Goal: Task Accomplishment & Management: Use online tool/utility

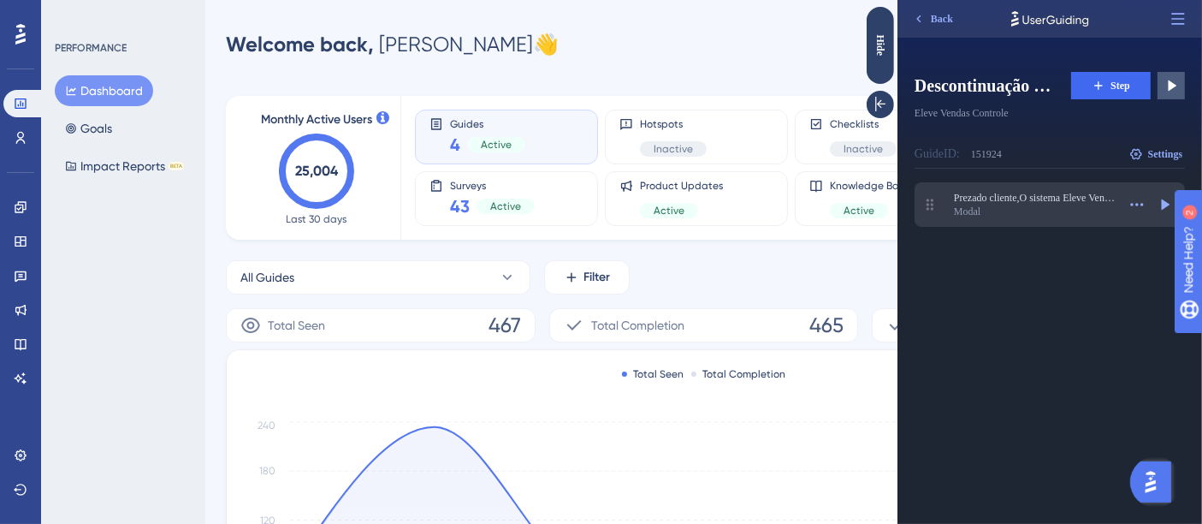
click at [1048, 205] on div "Modal" at bounding box center [1034, 212] width 163 height 14
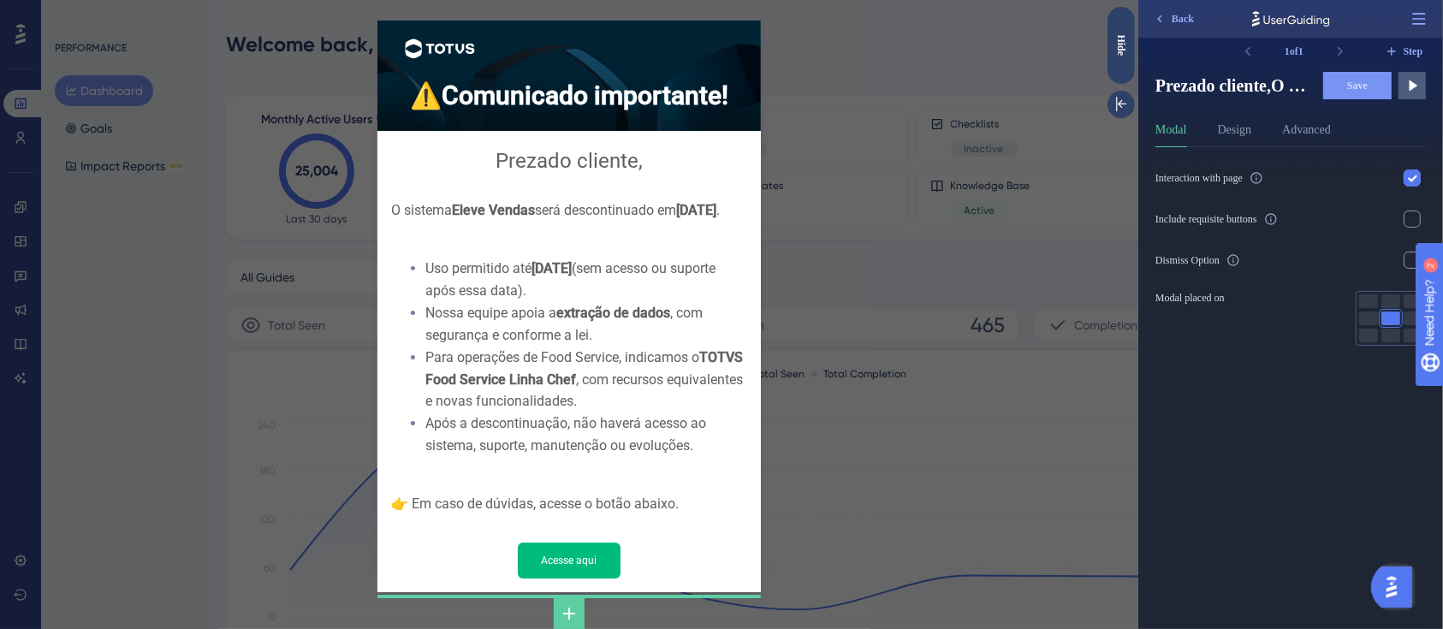
scroll to position [106, 0]
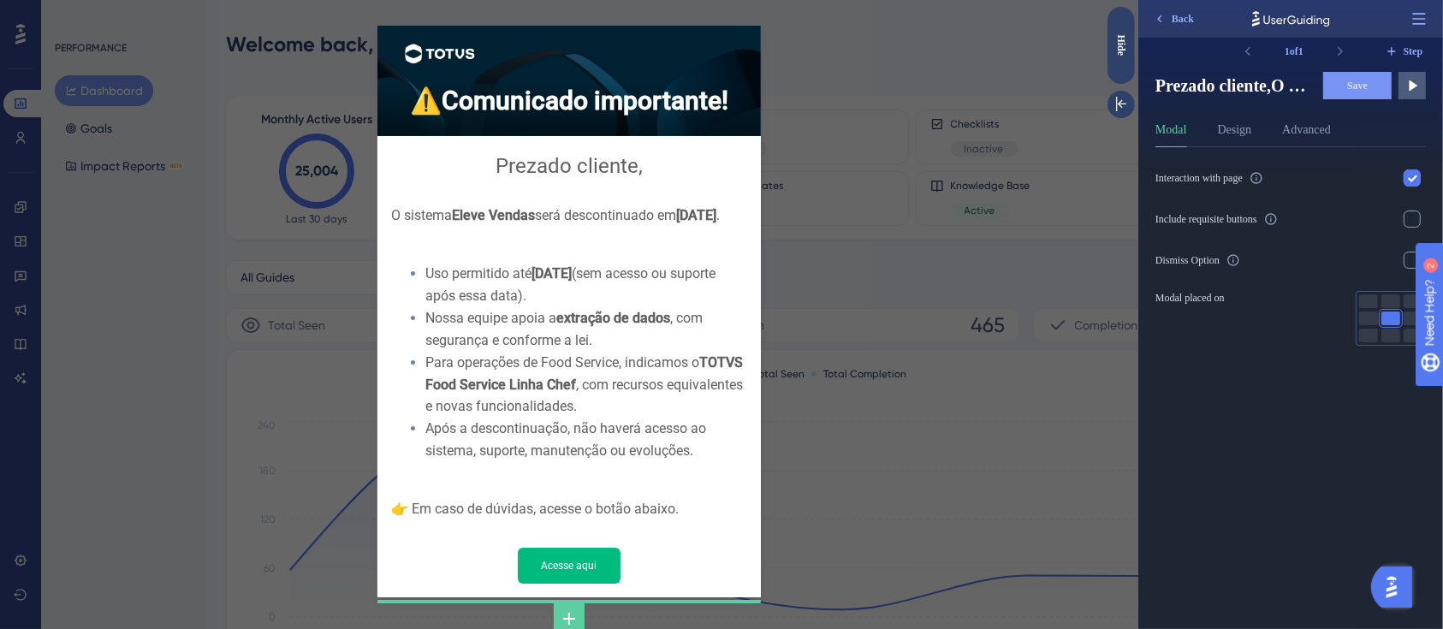
click at [1216, 455] on div "Interaction with page Include requisite buttons Dismiss Option Modal placed on" at bounding box center [1296, 388] width 284 height 482
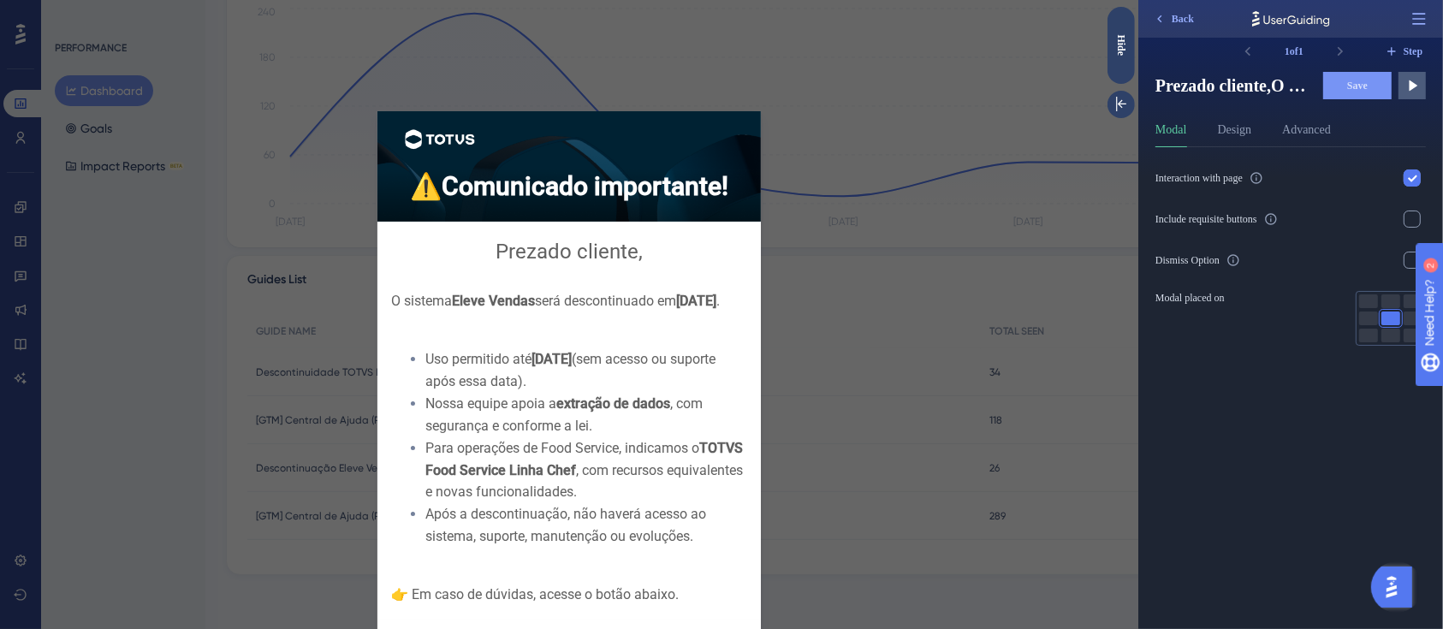
scroll to position [0, 0]
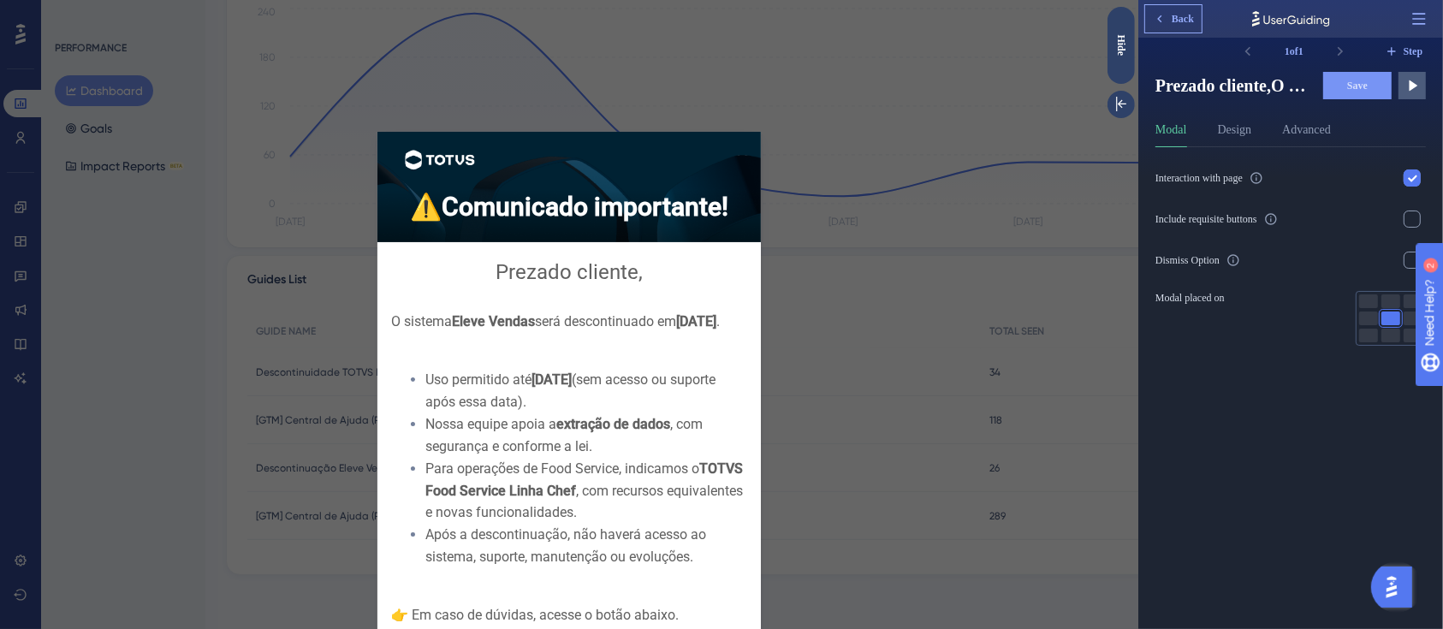
click at [1168, 21] on button "Back" at bounding box center [1172, 18] width 56 height 27
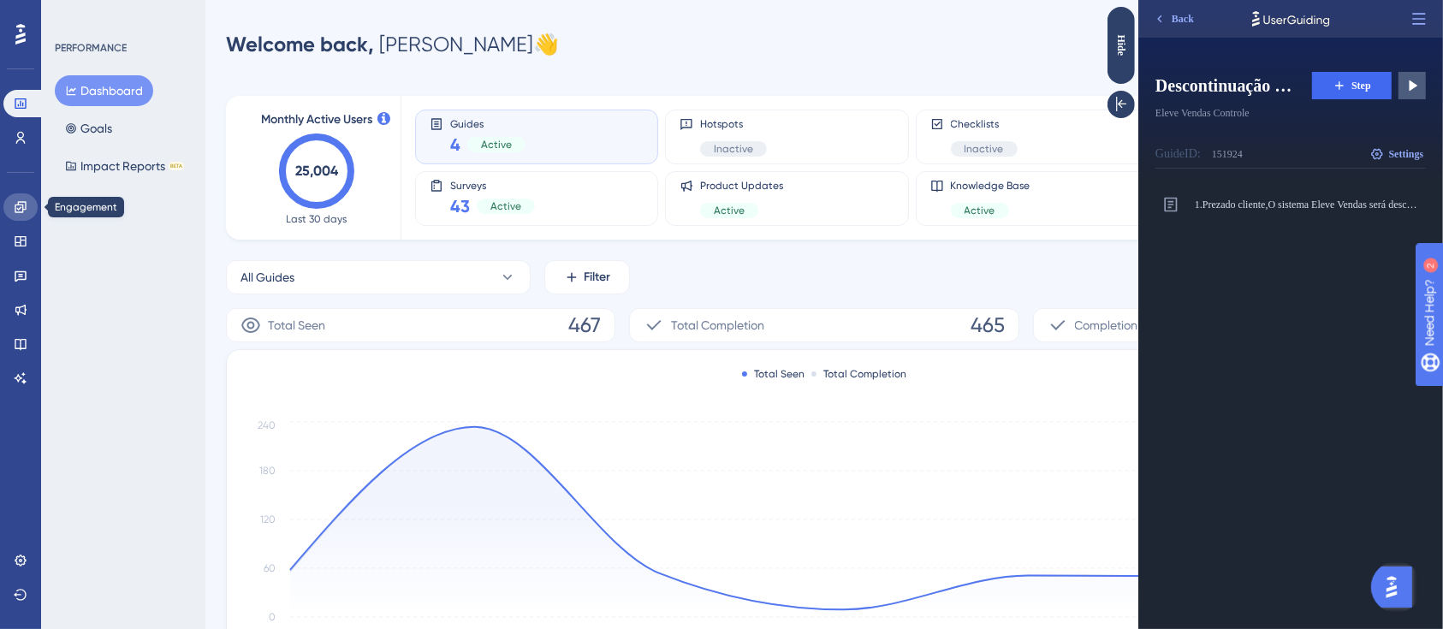
click at [12, 209] on link at bounding box center [20, 206] width 34 height 27
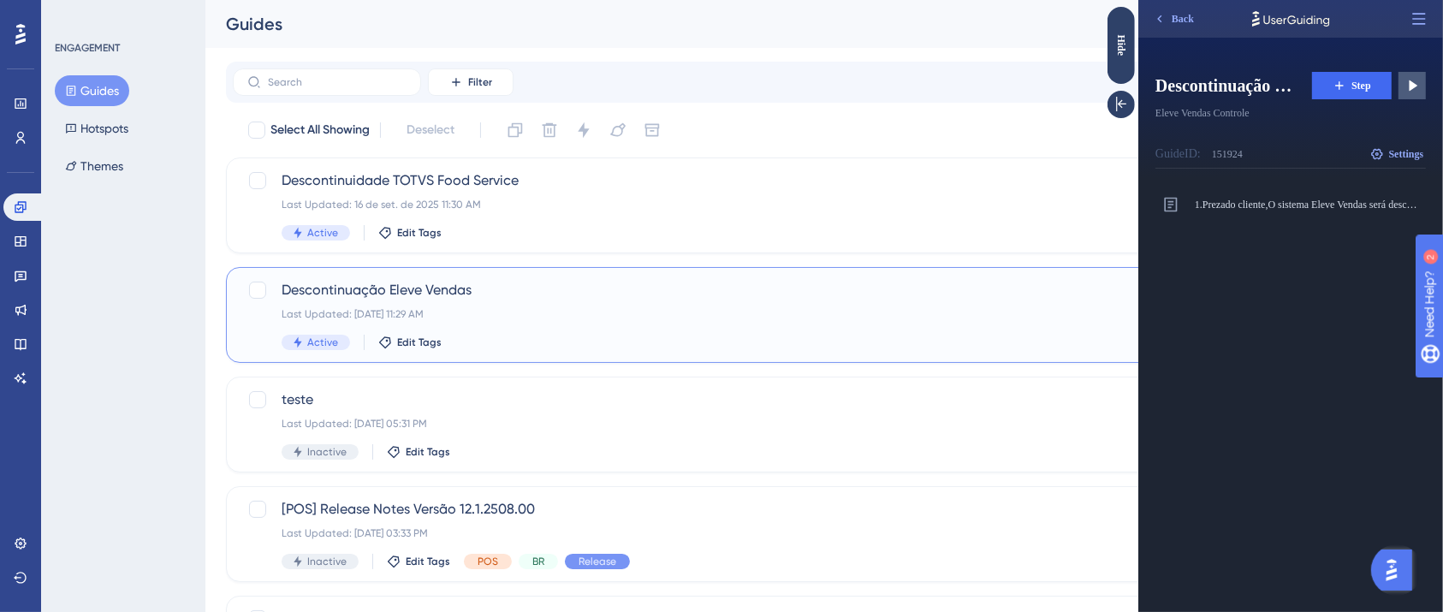
click at [776, 303] on div "Descontinuação Eleve Vendas Last Updated: 16 de set. de 2025 11:29 AM Active Ed…" at bounding box center [756, 315] width 948 height 70
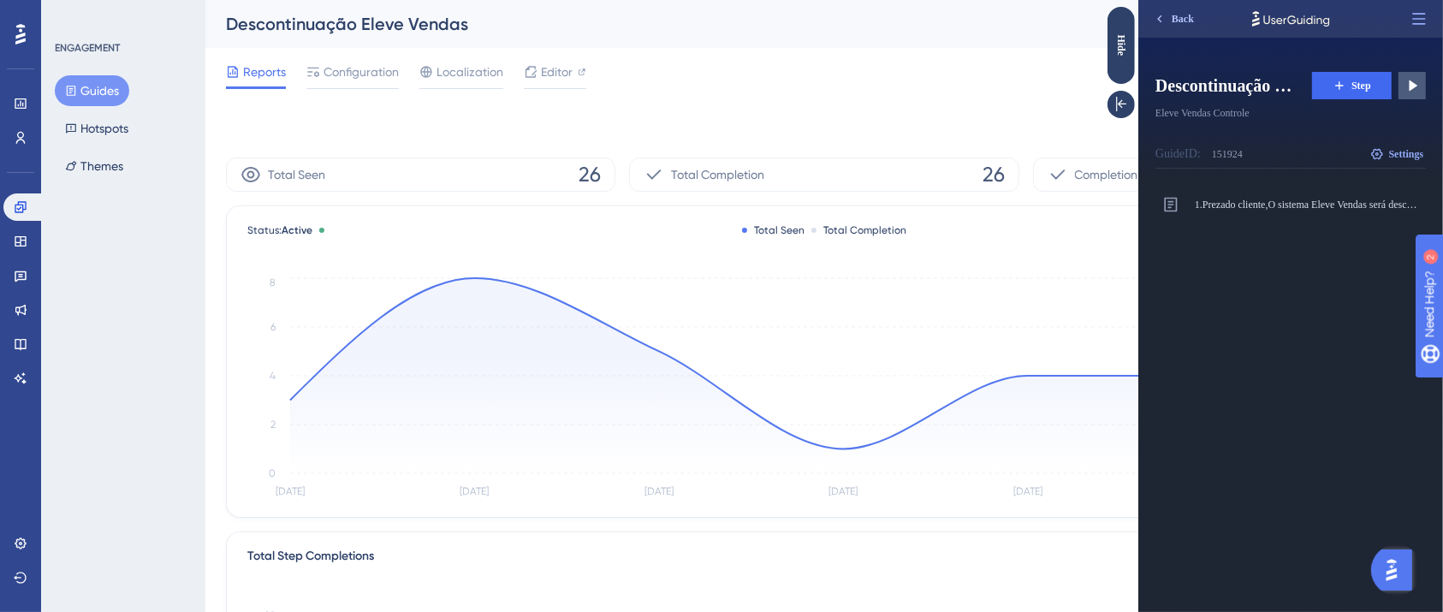
click at [1189, 24] on span "Back" at bounding box center [1182, 19] width 22 height 14
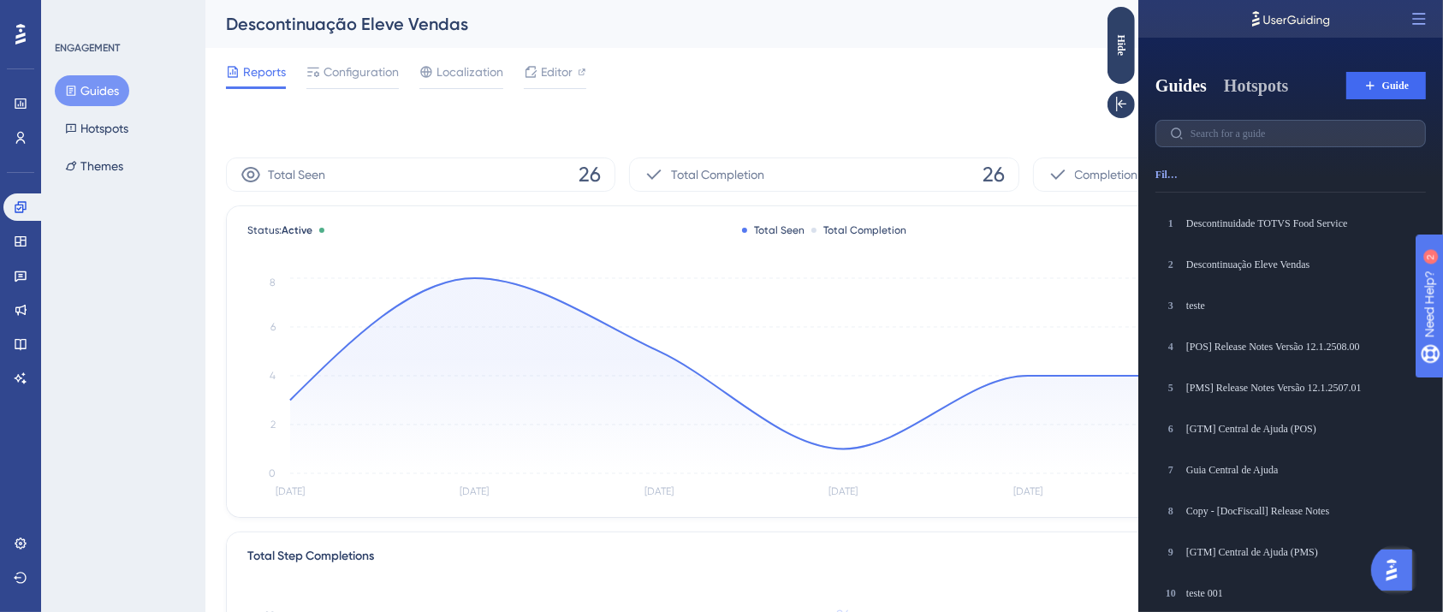
click at [1216, 83] on button "Hotspots" at bounding box center [1255, 86] width 65 height 24
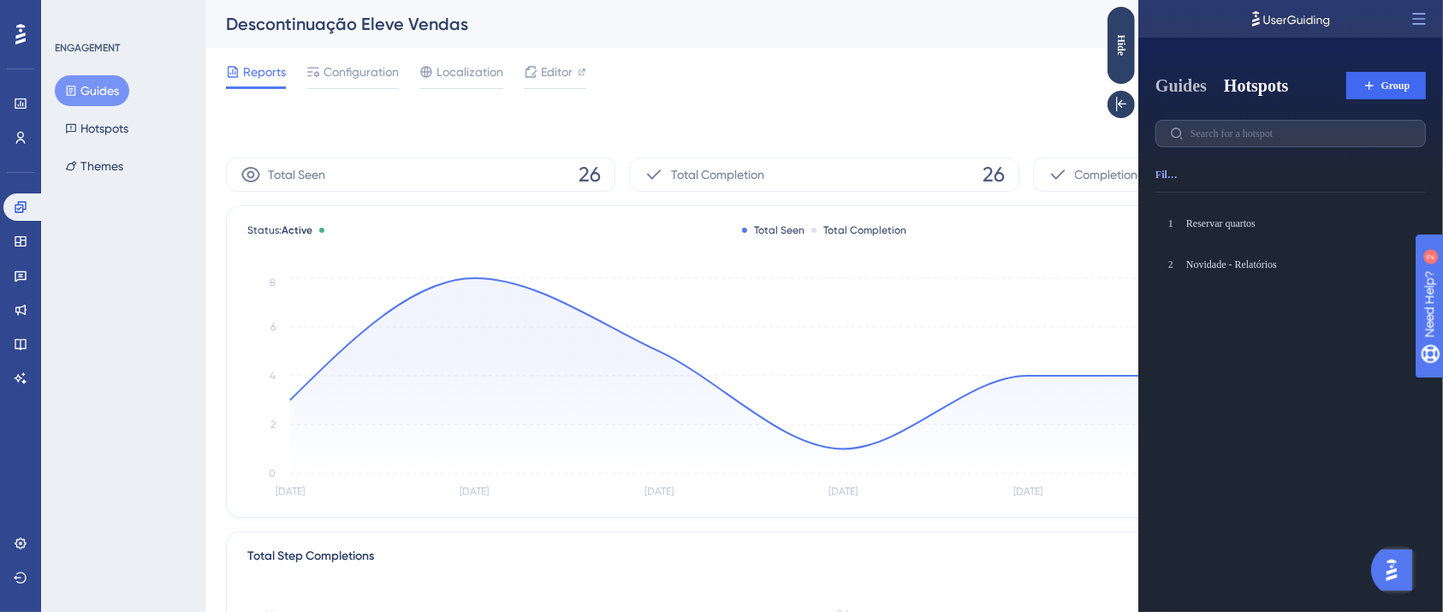
click at [1184, 83] on button "Guides" at bounding box center [1179, 86] width 51 height 24
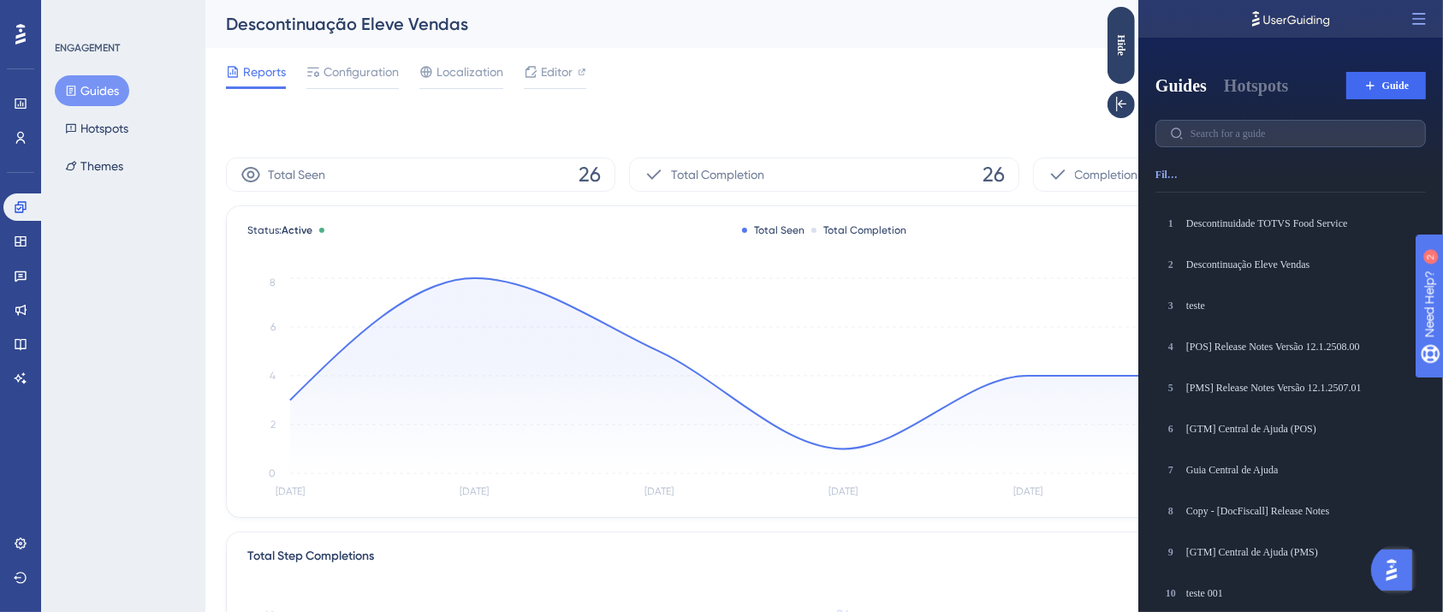
click at [1046, 56] on div "Reports Configuration Localization Editor Troubleshoot Cancel Save" at bounding box center [824, 75] width 1196 height 55
click at [1122, 102] on icon at bounding box center [1120, 104] width 17 height 17
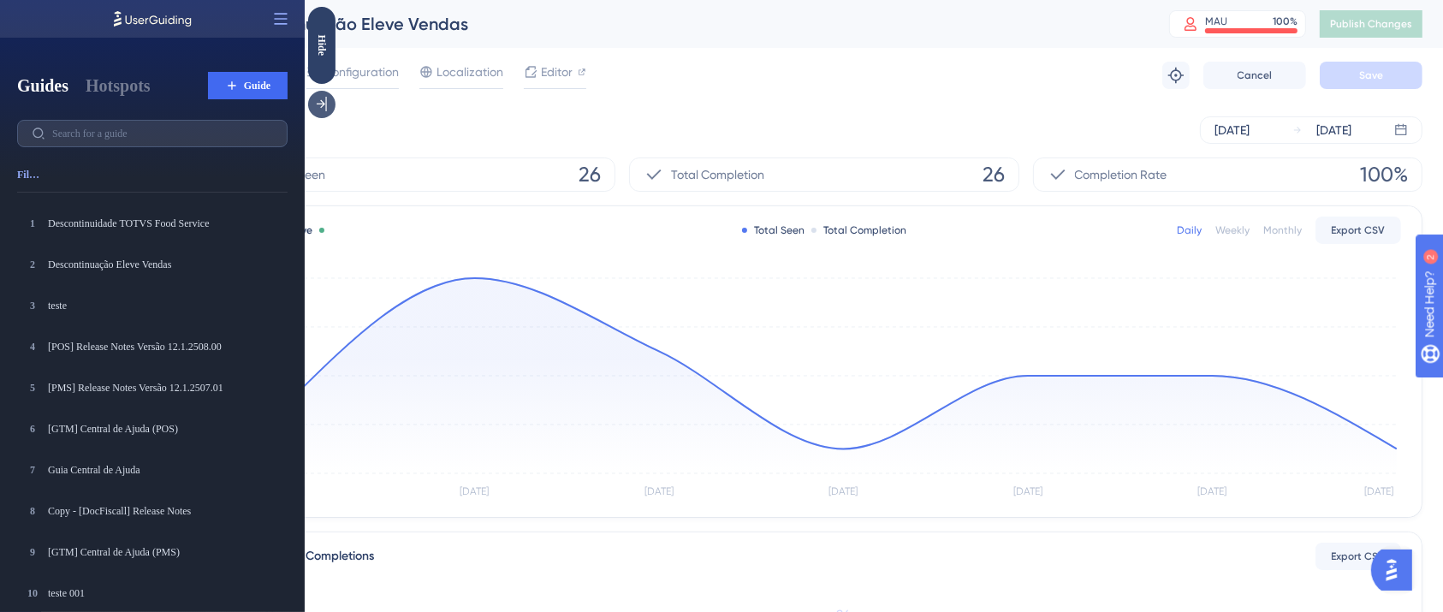
click at [319, 101] on icon at bounding box center [320, 104] width 17 height 17
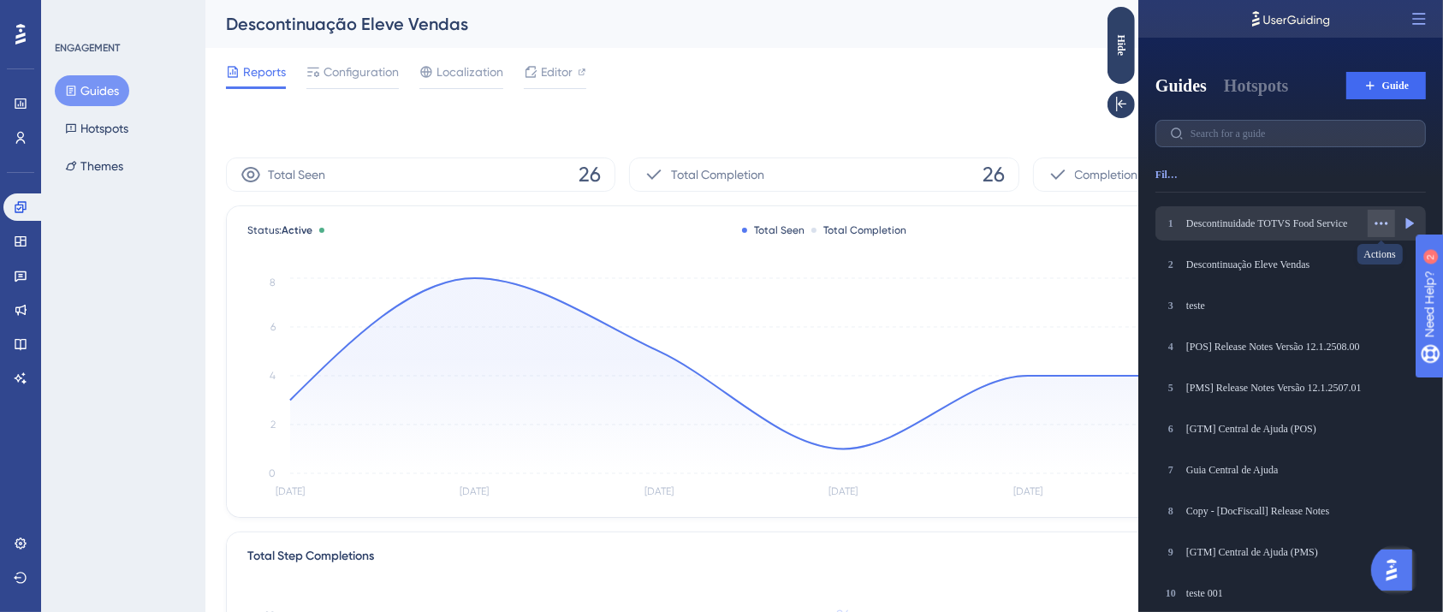
click at [1216, 231] on button at bounding box center [1380, 223] width 27 height 27
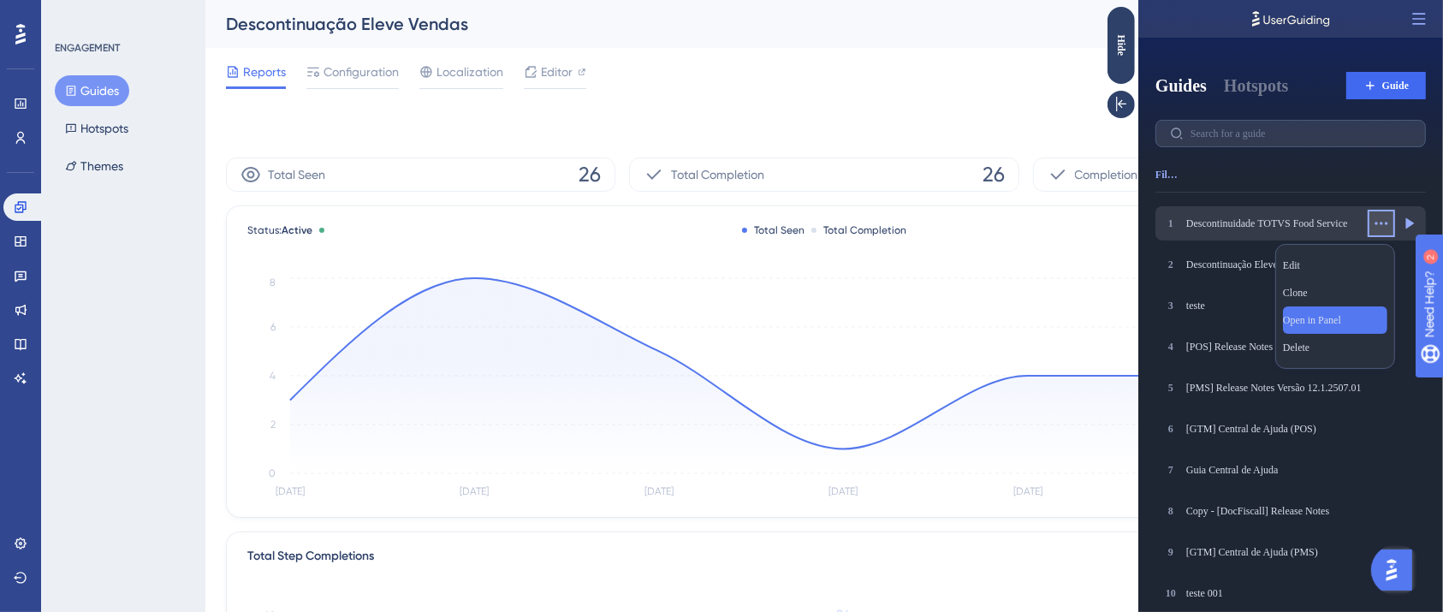
click at [1216, 323] on span "Open in Panel" at bounding box center [1311, 320] width 58 height 14
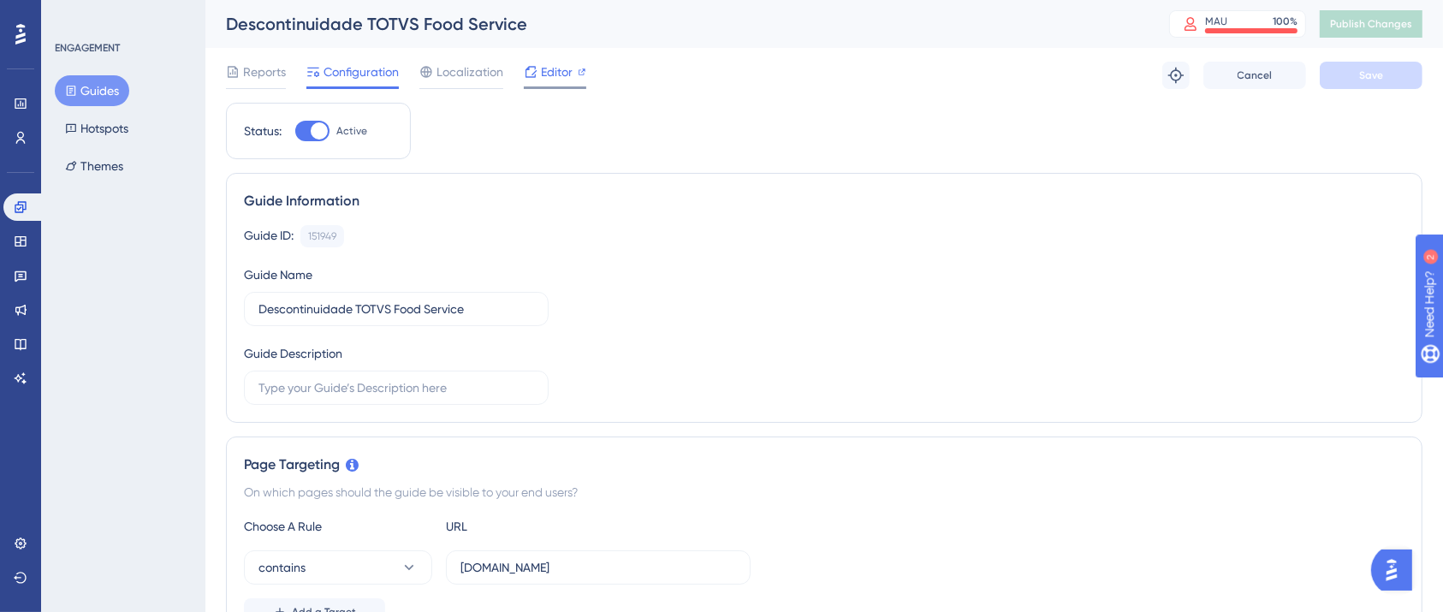
click at [556, 69] on span "Editor" at bounding box center [557, 72] width 32 height 21
